Goal: Information Seeking & Learning: Learn about a topic

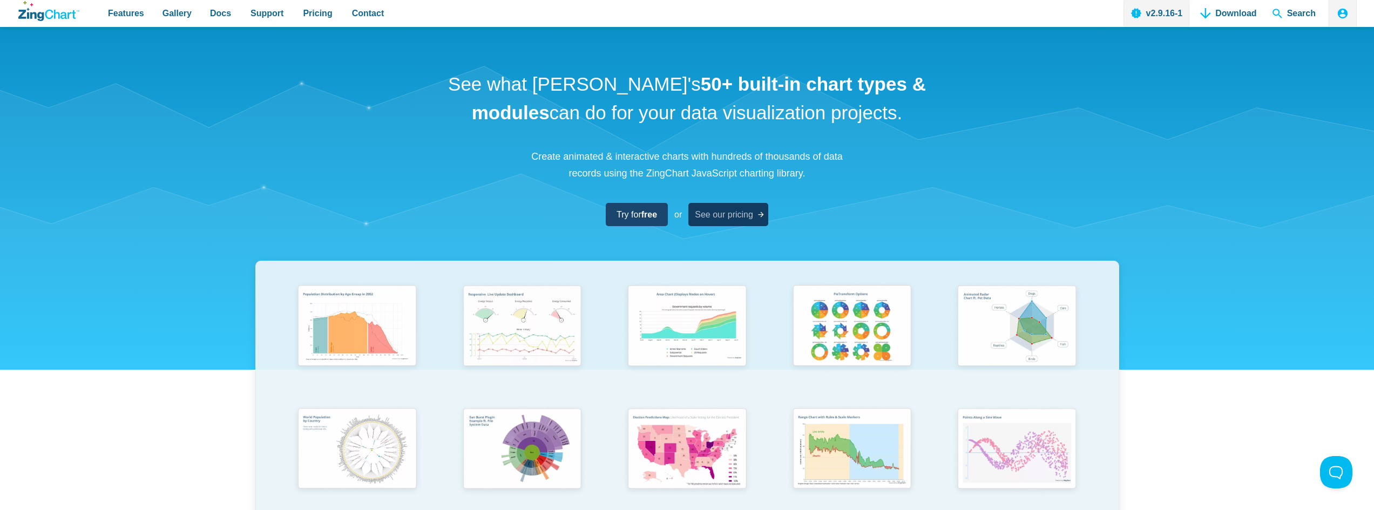
click at [734, 216] on span "See our pricing" at bounding box center [724, 214] width 58 height 15
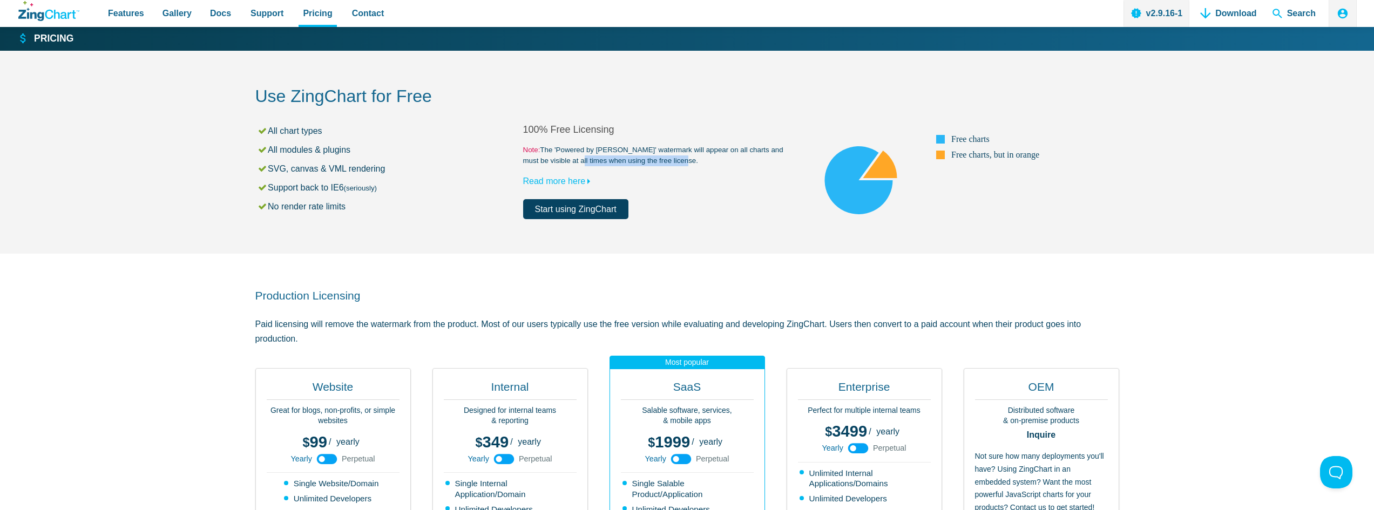
drag, startPoint x: 560, startPoint y: 158, endPoint x: 687, endPoint y: 160, distance: 126.4
click at [687, 160] on small "Note: The 'Powered by ZingChart' watermark will appear on all charts and must b…" at bounding box center [657, 156] width 268 height 22
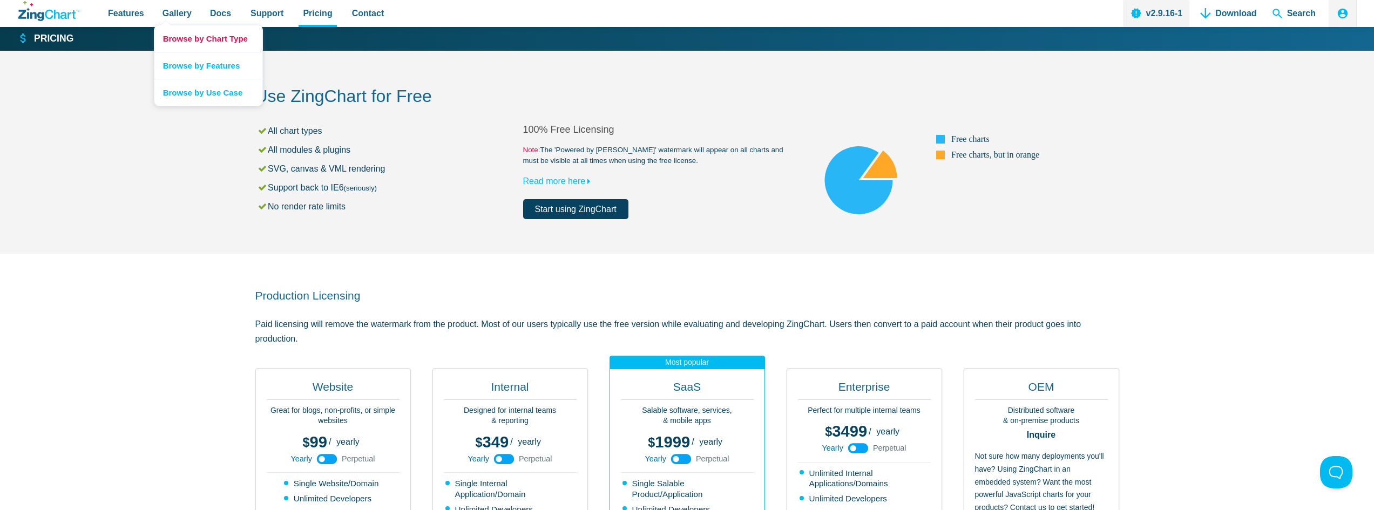
click at [182, 37] on link "Browse by Chart Type" at bounding box center [208, 38] width 108 height 26
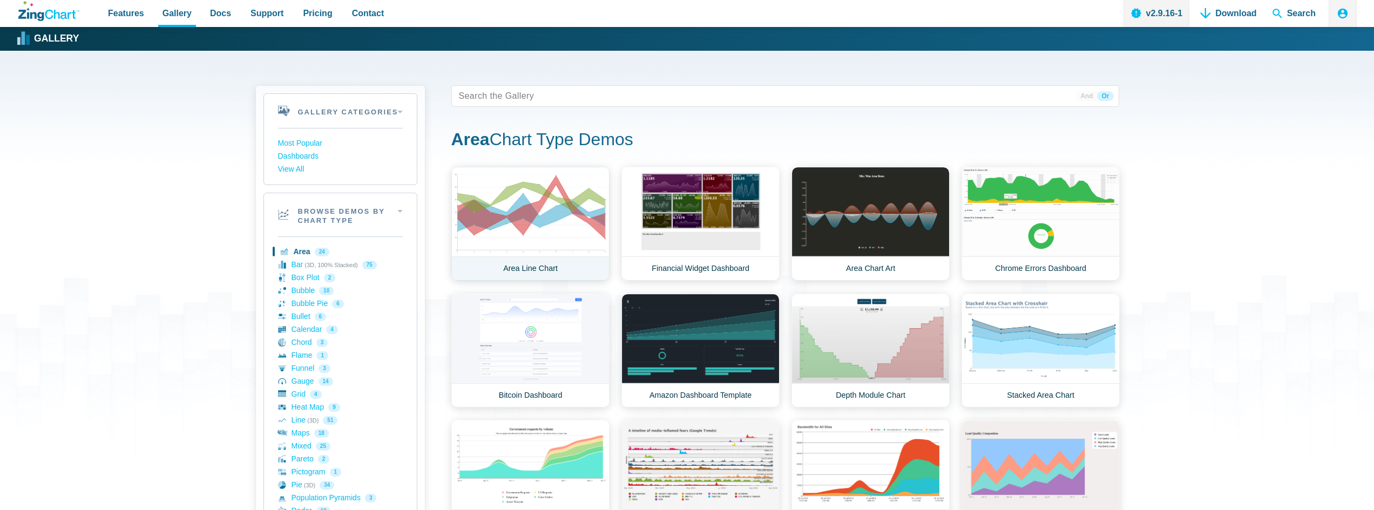
click at [550, 230] on link "Area Line Chart" at bounding box center [530, 224] width 158 height 114
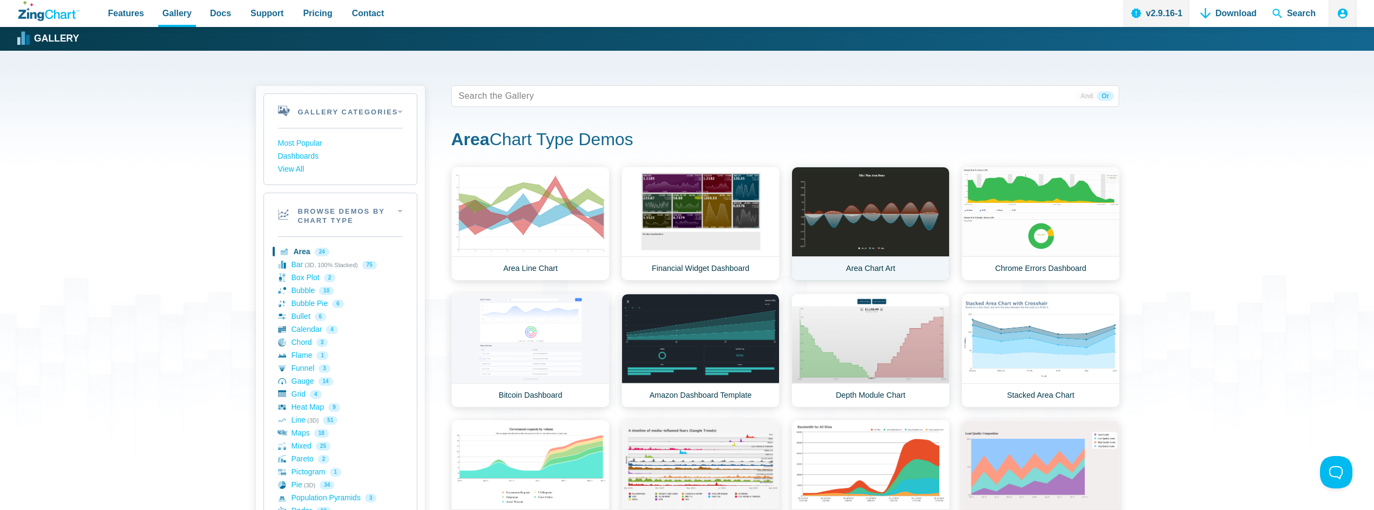
click at [892, 222] on link "Area Chart Art" at bounding box center [870, 224] width 158 height 114
click at [1016, 224] on link "Chrome Errors Dashboard" at bounding box center [1041, 224] width 158 height 114
click at [543, 355] on link "Bitcoin Dashboard" at bounding box center [530, 351] width 158 height 114
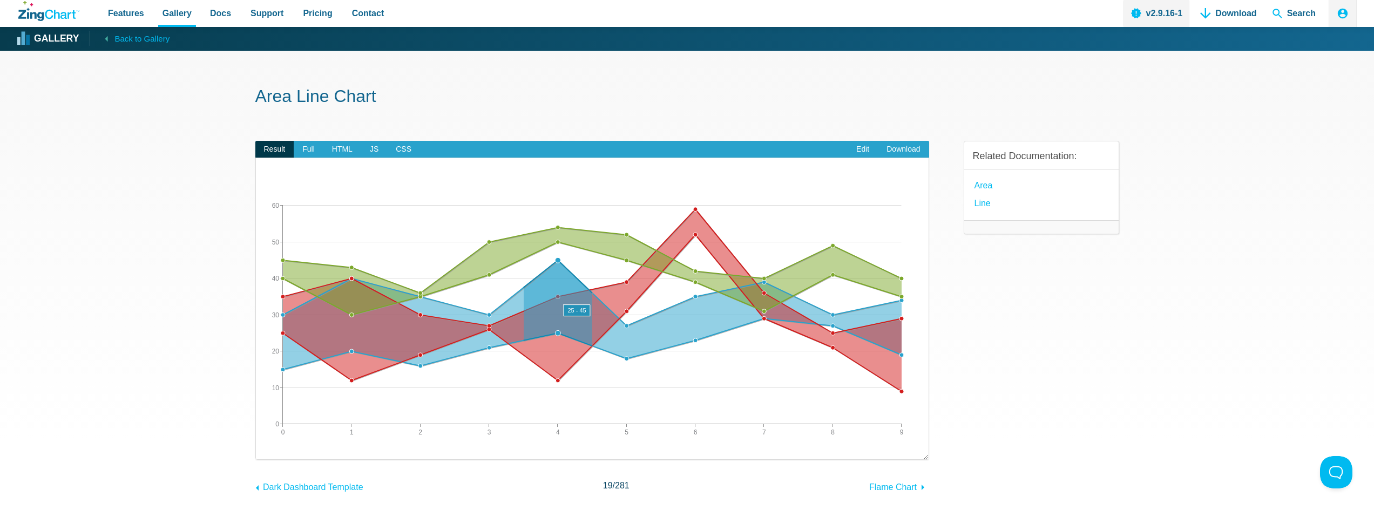
drag, startPoint x: 318, startPoint y: 312, endPoint x: 612, endPoint y: 320, distance: 294.4
click at [256, 459] on map "App Content" at bounding box center [256, 459] width 0 height 0
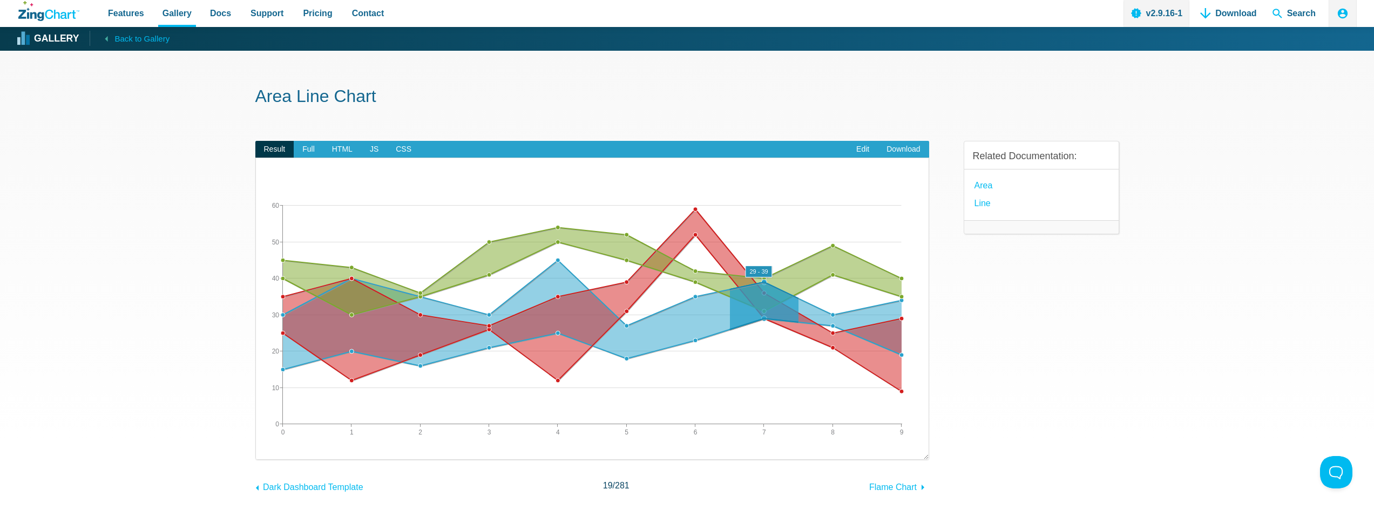
click at [256, 459] on area "App Content" at bounding box center [256, 459] width 0 height 0
click at [694, 286] on img "App Content" at bounding box center [592, 316] width 673 height 286
click at [656, 294] on img "App Content" at bounding box center [592, 316] width 673 height 286
drag, startPoint x: 600, startPoint y: 304, endPoint x: 552, endPoint y: 289, distance: 50.4
click at [256, 459] on map "App Content" at bounding box center [256, 459] width 0 height 0
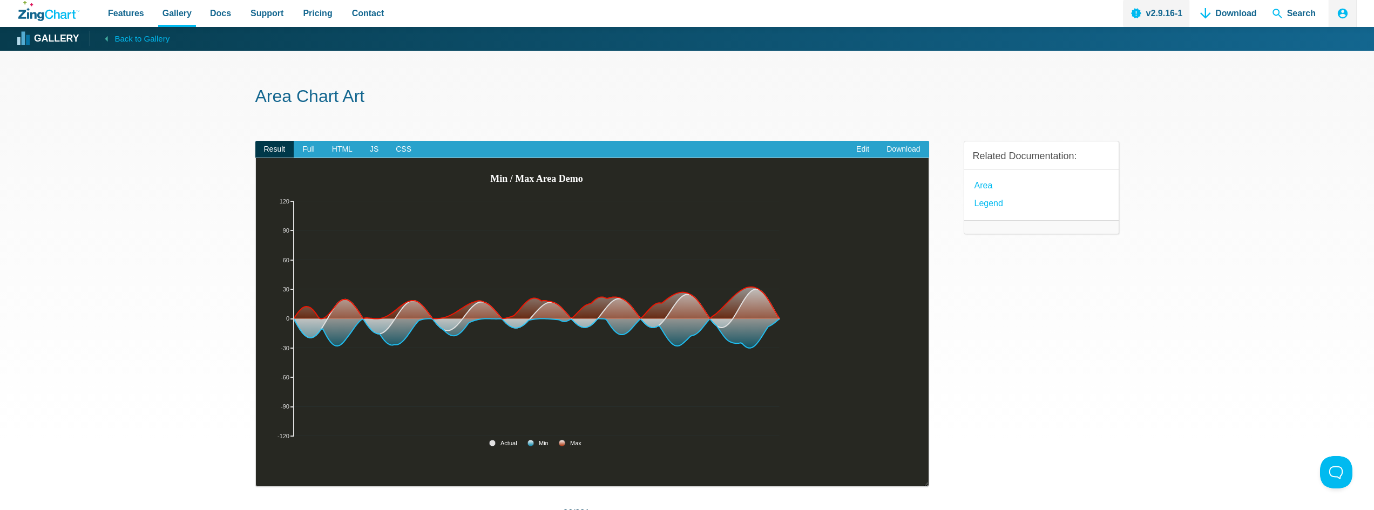
drag, startPoint x: 383, startPoint y: 245, endPoint x: 392, endPoint y: 240, distance: 10.4
